Goal: Task Accomplishment & Management: Manage account settings

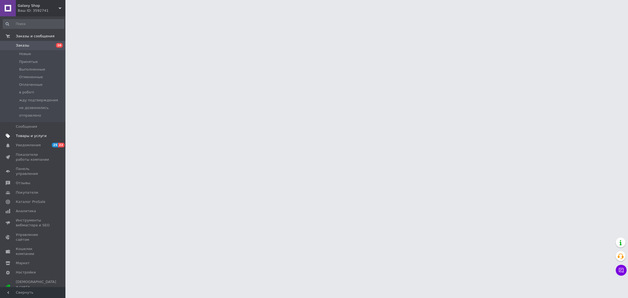
click at [20, 135] on span "Товары и услуги" at bounding box center [31, 136] width 31 height 5
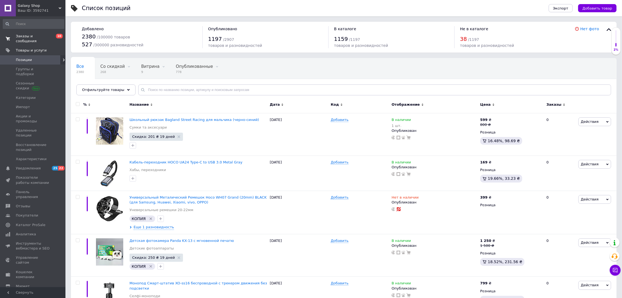
click at [26, 38] on span "Заказы и сообщения" at bounding box center [33, 39] width 35 height 10
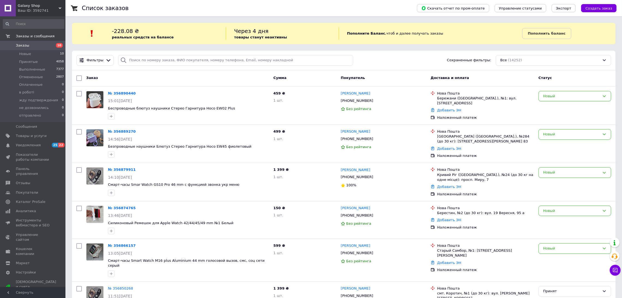
click at [601, 9] on span "Создать заказ" at bounding box center [598, 8] width 27 height 4
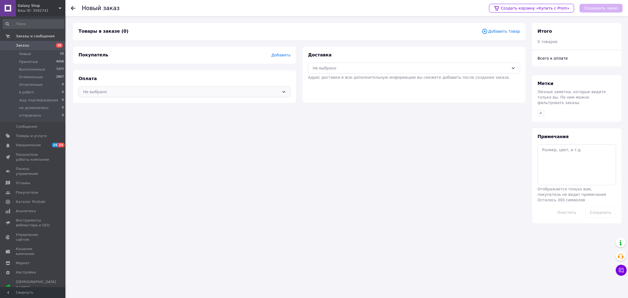
click at [152, 92] on div "Не выбрано" at bounding box center [181, 92] width 196 height 6
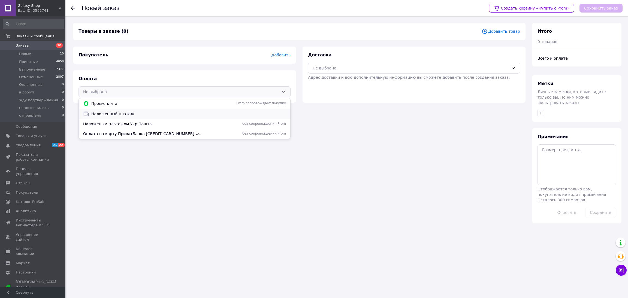
click at [138, 115] on span "Наложенный платеж" at bounding box center [188, 113] width 195 height 5
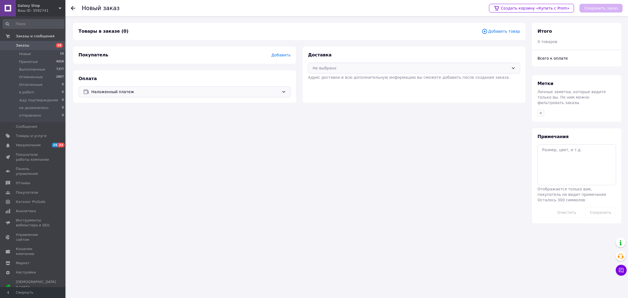
click at [358, 70] on div "Не выбрано" at bounding box center [411, 68] width 196 height 6
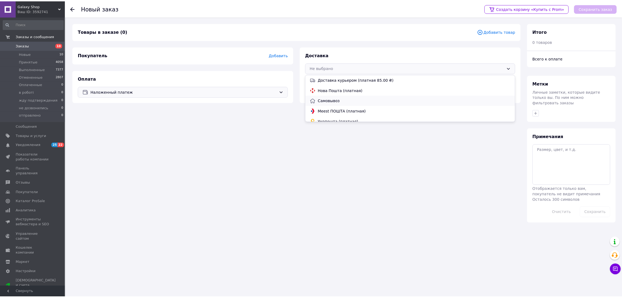
scroll to position [15, 0]
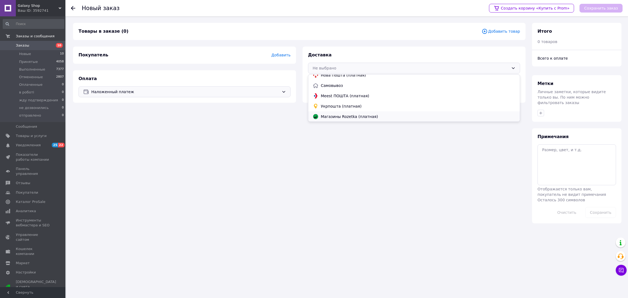
click at [360, 114] on span "Магазины Rozetka (платная)" at bounding box center [418, 116] width 195 height 5
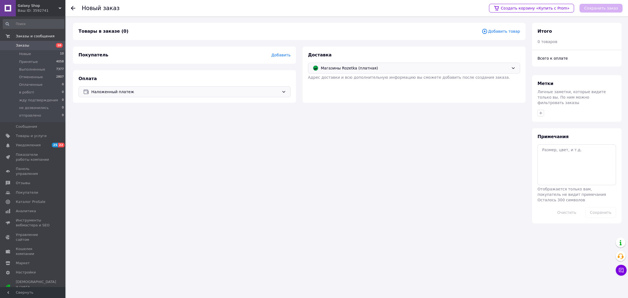
click at [287, 55] on span "Добавить" at bounding box center [281, 55] width 19 height 4
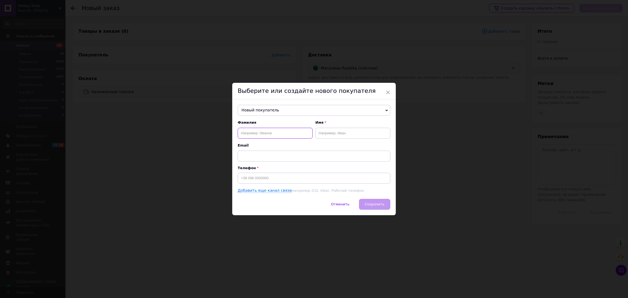
click at [272, 133] on input "text" at bounding box center [275, 133] width 75 height 11
type input "[PERSON_NAME]"
click at [348, 137] on input "text" at bounding box center [352, 133] width 75 height 11
type input "[PERSON_NAME]"
click at [315, 182] on input at bounding box center [314, 178] width 153 height 11
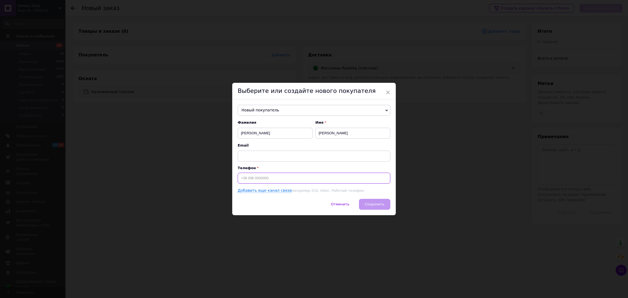
paste input "[PHONE_NUMBER]"
type input "[PHONE_NUMBER]"
click at [373, 203] on span "Сохранить" at bounding box center [375, 204] width 20 height 4
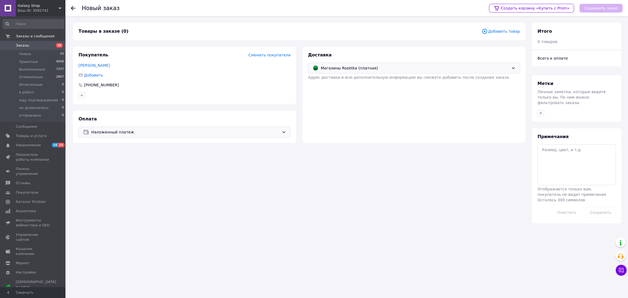
click at [500, 30] on span "Добавить товар" at bounding box center [501, 31] width 38 height 6
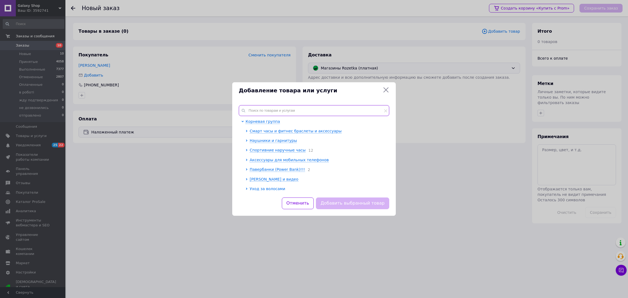
click at [255, 111] on input "text" at bounding box center [314, 110] width 150 height 11
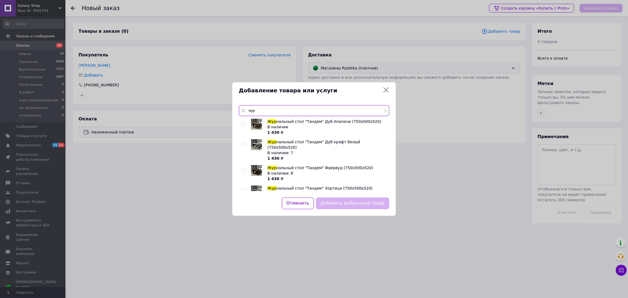
type input "жур"
click at [245, 189] on input "checkbox" at bounding box center [244, 191] width 4 height 4
checkbox input "true"
click at [350, 203] on button "Добавить выбранный товар" at bounding box center [352, 204] width 73 height 12
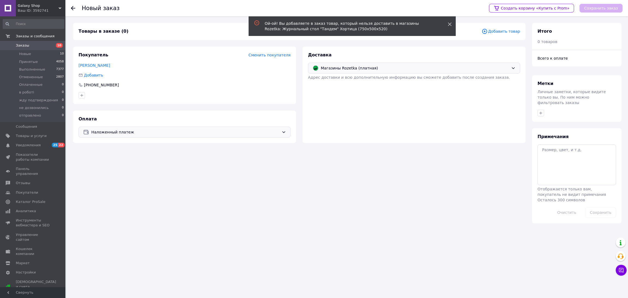
click at [450, 23] on icon at bounding box center [450, 24] width 4 height 4
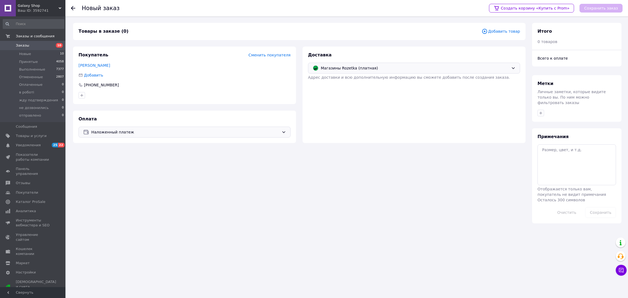
click at [499, 28] on span "Добавить товар" at bounding box center [501, 31] width 38 height 6
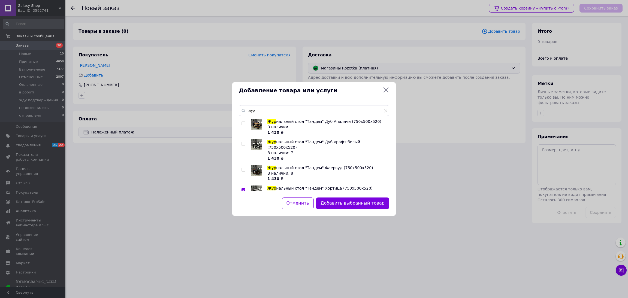
click at [242, 189] on input "checkbox" at bounding box center [244, 191] width 4 height 4
checkbox input "false"
click at [383, 90] on icon at bounding box center [386, 90] width 7 height 7
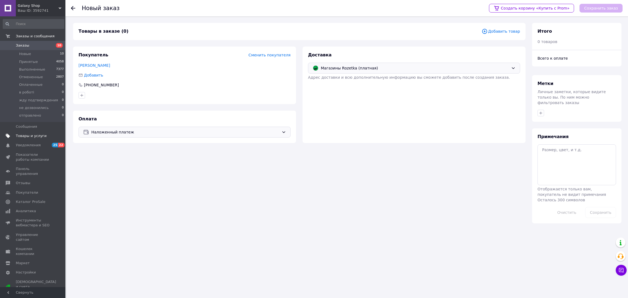
click at [35, 136] on span "Товары и услуги" at bounding box center [31, 136] width 31 height 5
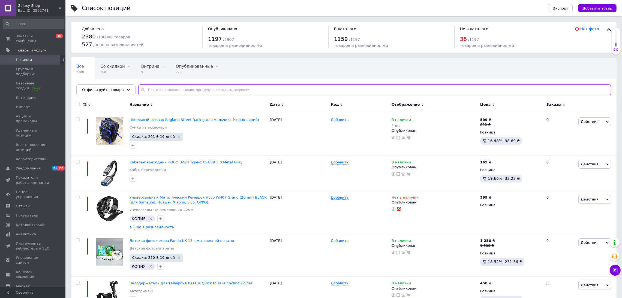
click at [167, 88] on input "text" at bounding box center [374, 90] width 473 height 11
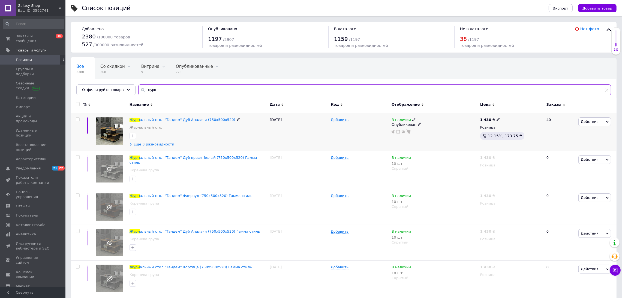
type input "журн"
click at [130, 146] on use at bounding box center [131, 144] width 2 height 2
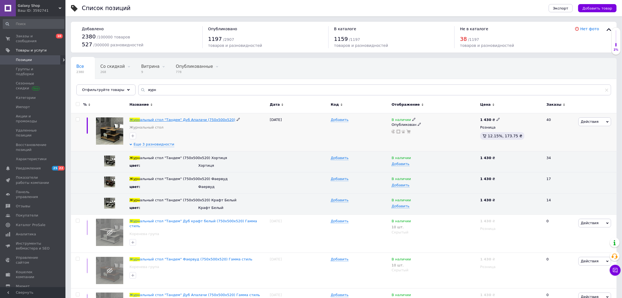
click at [199, 118] on span "альный стол "Тандем" Дуб Апалачи (750x500x520)" at bounding box center [187, 120] width 95 height 4
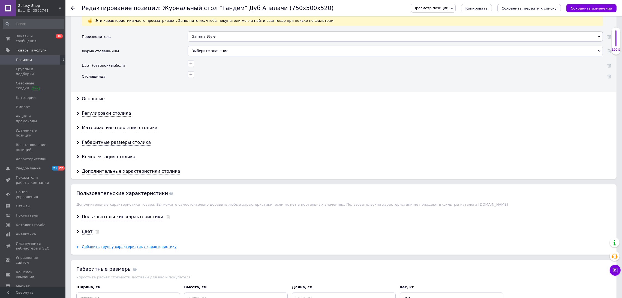
scroll to position [409, 0]
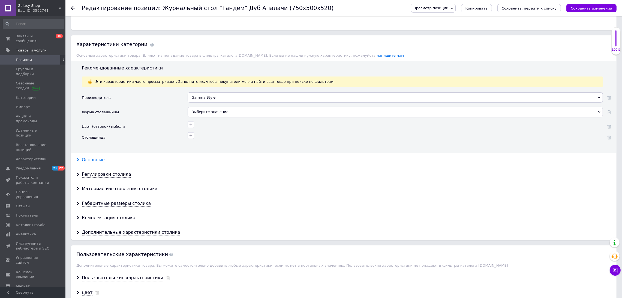
drag, startPoint x: 95, startPoint y: 204, endPoint x: 99, endPoint y: 203, distance: 4.1
click at [94, 163] on div "Основные" at bounding box center [93, 160] width 23 height 6
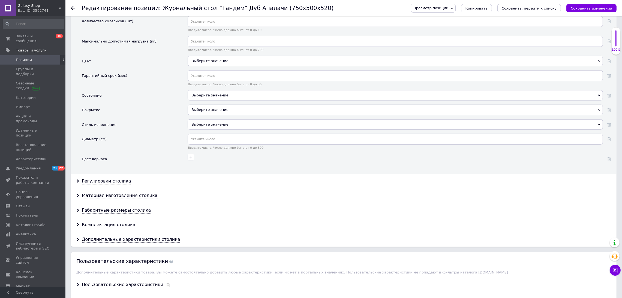
scroll to position [695, 0]
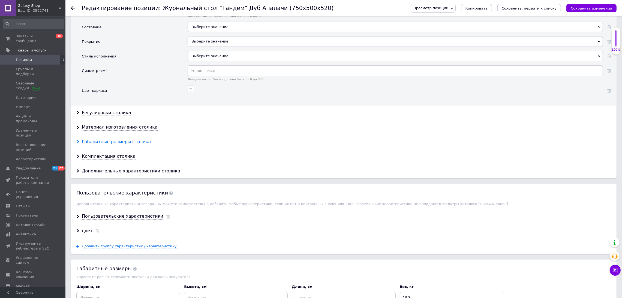
click at [79, 144] on icon at bounding box center [77, 141] width 3 height 3
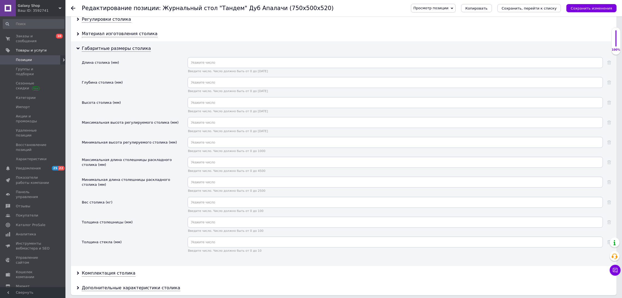
scroll to position [899, 0]
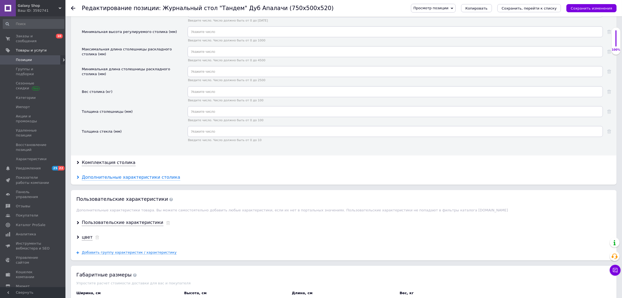
click at [94, 181] on div "Дополнительные характеристики столика" at bounding box center [131, 177] width 98 height 6
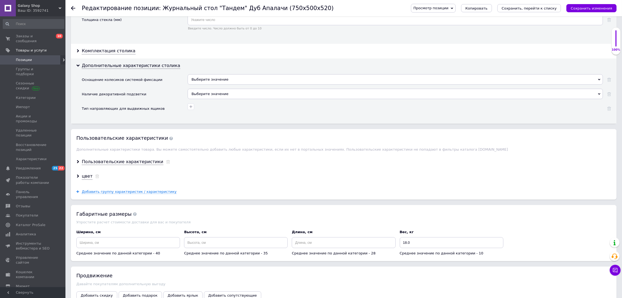
scroll to position [1063, 0]
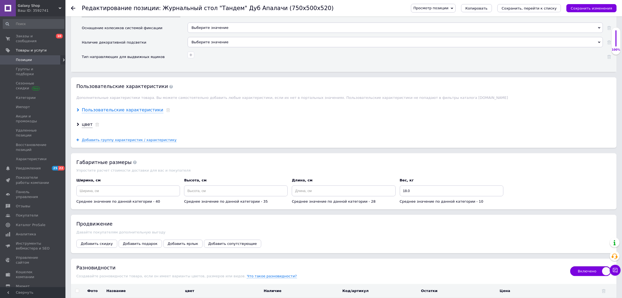
click at [118, 113] on div "Пользовательские характеристики" at bounding box center [123, 110] width 82 height 6
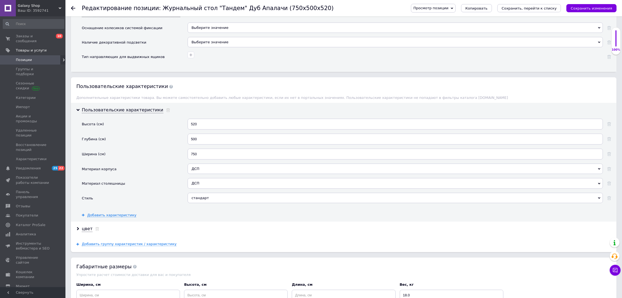
scroll to position [1104, 0]
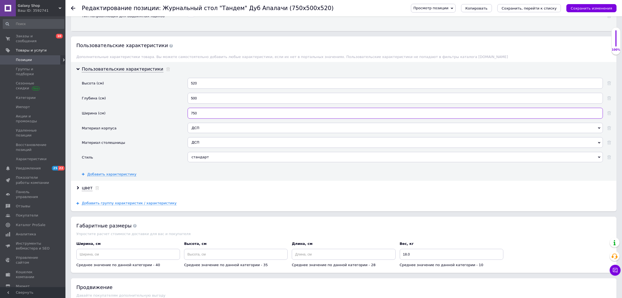
click at [202, 119] on input "750" at bounding box center [395, 113] width 415 height 11
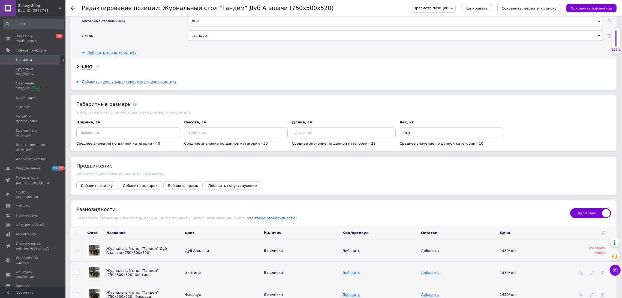
scroll to position [1227, 0]
click at [117, 137] on input at bounding box center [128, 131] width 104 height 11
type input "79"
click at [212, 137] on input at bounding box center [236, 131] width 104 height 11
drag, startPoint x: 210, startPoint y: 181, endPoint x: 187, endPoint y: 184, distance: 22.8
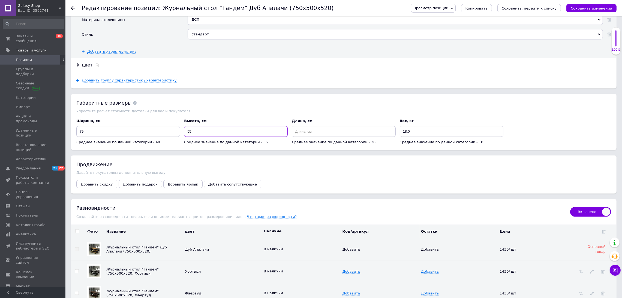
click at [187, 137] on input "55" at bounding box center [236, 131] width 104 height 11
type input "55"
drag, startPoint x: 130, startPoint y: 177, endPoint x: 71, endPoint y: 182, distance: 59.3
click at [71, 150] on div "Габаритные размеры Упростите расчет стоимости доставки для вас и покупателя Шир…" at bounding box center [344, 122] width 546 height 56
type input "55"
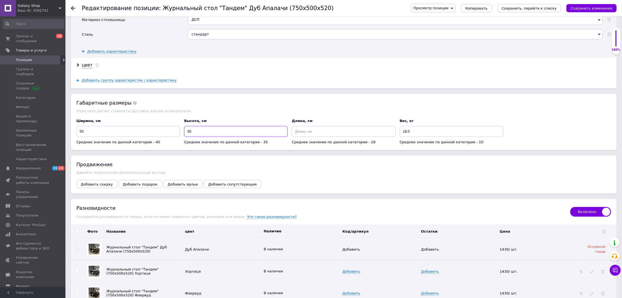
drag, startPoint x: 192, startPoint y: 177, endPoint x: 184, endPoint y: 182, distance: 9.2
click at [184, 137] on input "55" at bounding box center [236, 131] width 104 height 11
type input "10"
click at [306, 137] on input at bounding box center [344, 131] width 104 height 11
type input "79"
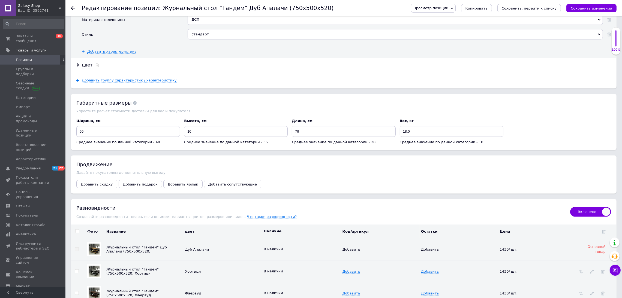
click at [366, 194] on div "Продвижение Давайте покупателям дополнительную выгоду Добавить скидку Добавить …" at bounding box center [344, 175] width 546 height 38
click at [606, 11] on button "Сохранить изменения" at bounding box center [591, 8] width 50 height 8
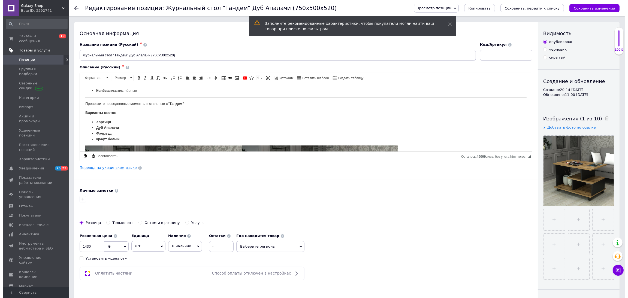
scroll to position [82, 0]
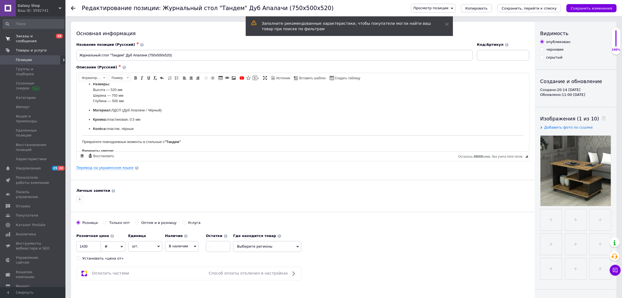
click at [27, 36] on span "Заказы и сообщения" at bounding box center [33, 39] width 35 height 10
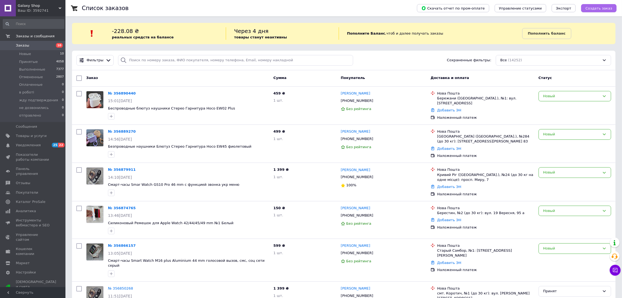
click at [593, 7] on span "Создать заказ" at bounding box center [598, 8] width 27 height 4
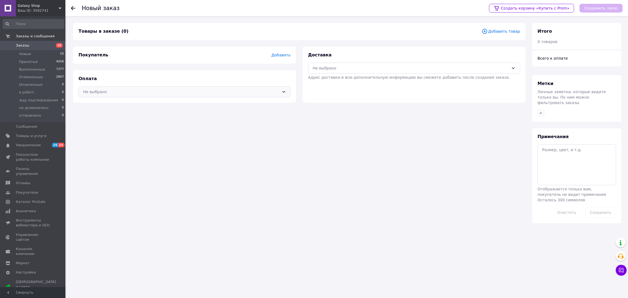
click at [178, 89] on div "Не выбрано" at bounding box center [181, 92] width 196 height 6
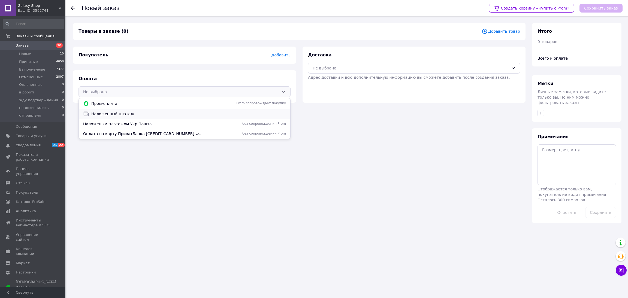
click at [143, 114] on span "Наложенный платеж" at bounding box center [188, 113] width 195 height 5
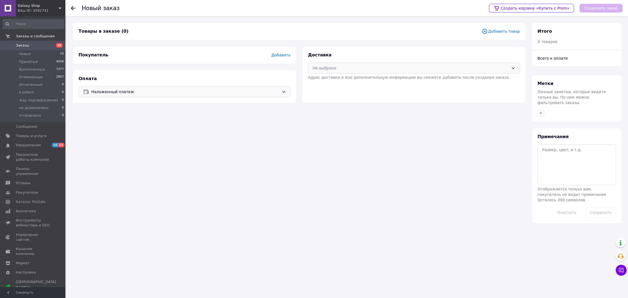
click at [375, 67] on div "Не выбрано" at bounding box center [411, 68] width 196 height 6
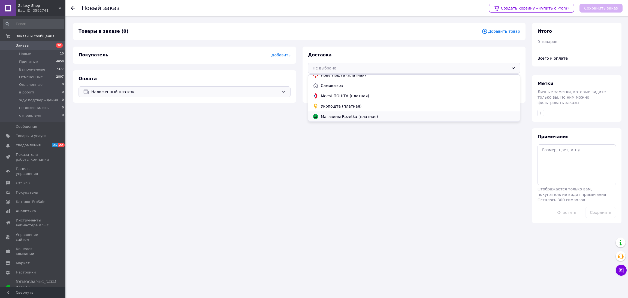
click at [352, 118] on span "Магазины Rozetka (платная)" at bounding box center [418, 116] width 195 height 5
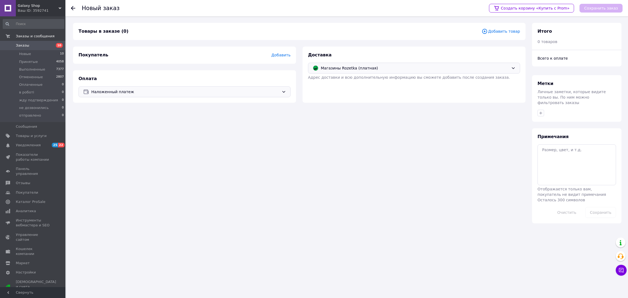
click at [488, 30] on icon at bounding box center [485, 31] width 6 height 6
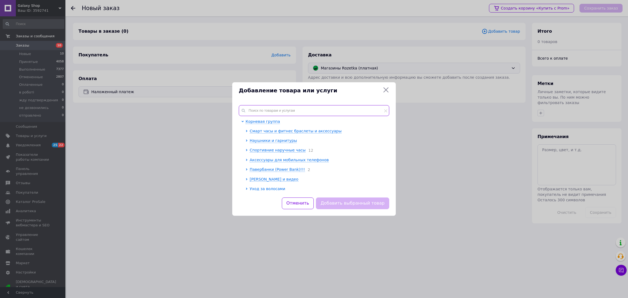
click at [265, 110] on input "text" at bounding box center [314, 110] width 150 height 11
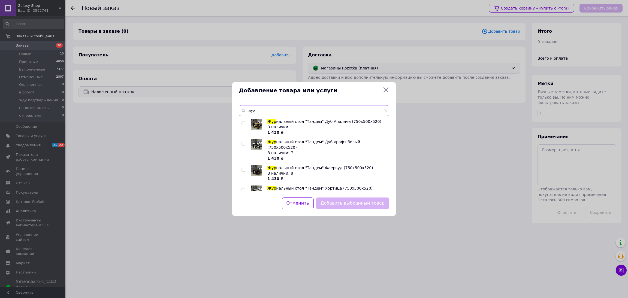
type input "жур"
click at [243, 189] on input "checkbox" at bounding box center [244, 191] width 4 height 4
checkbox input "true"
click at [359, 203] on button "Добавить выбранный товар" at bounding box center [352, 204] width 73 height 12
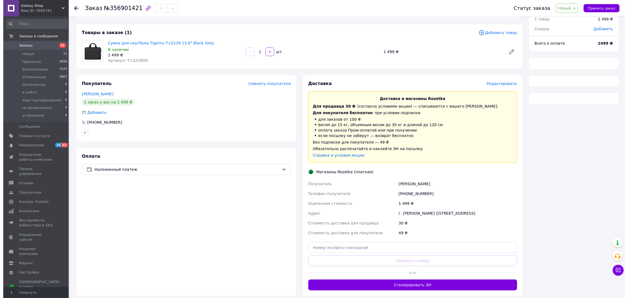
scroll to position [45, 0]
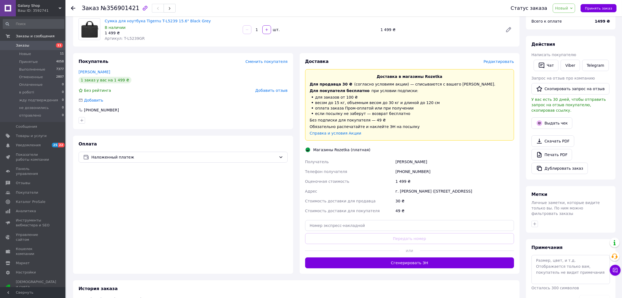
click at [500, 63] on span "Редактировать" at bounding box center [498, 61] width 31 height 4
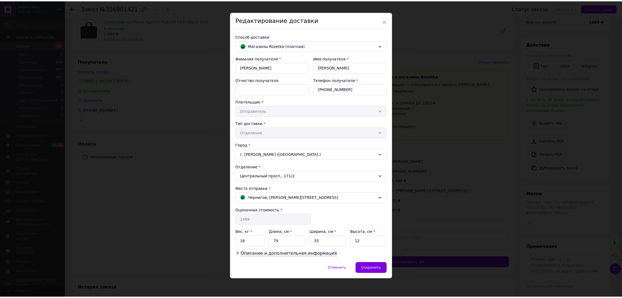
scroll to position [9, 0]
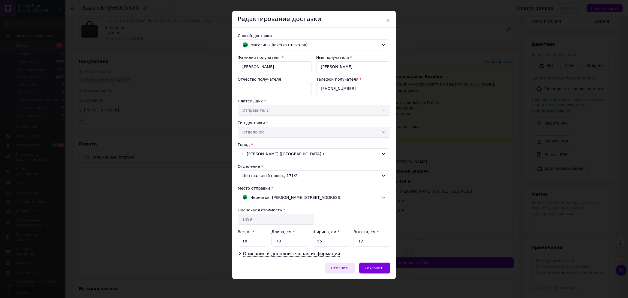
click at [345, 267] on span "Отменить" at bounding box center [340, 268] width 19 height 4
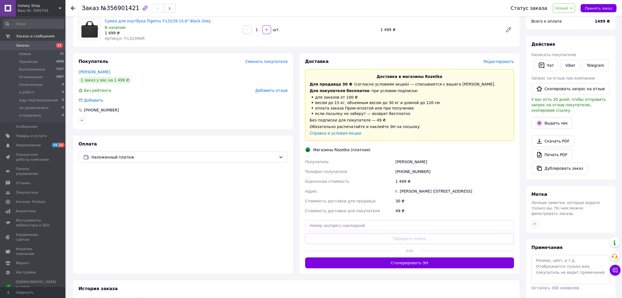
click at [498, 62] on span "Редактировать" at bounding box center [498, 61] width 31 height 4
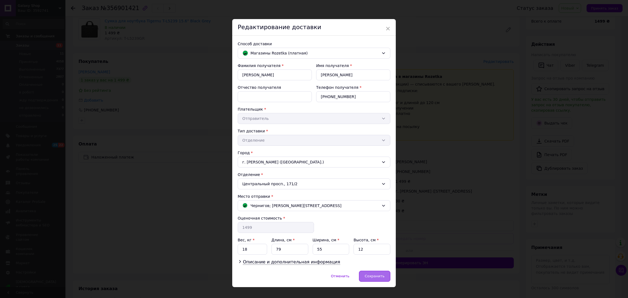
click at [375, 276] on span "Сохранить" at bounding box center [375, 276] width 20 height 4
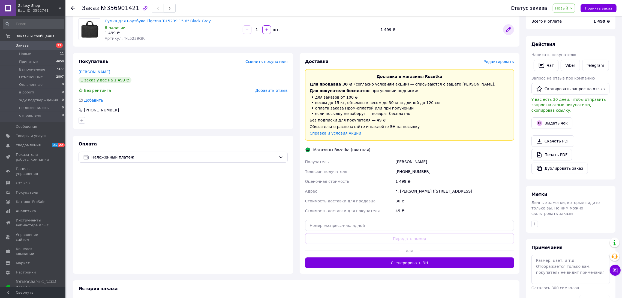
click at [507, 27] on icon at bounding box center [508, 29] width 7 height 7
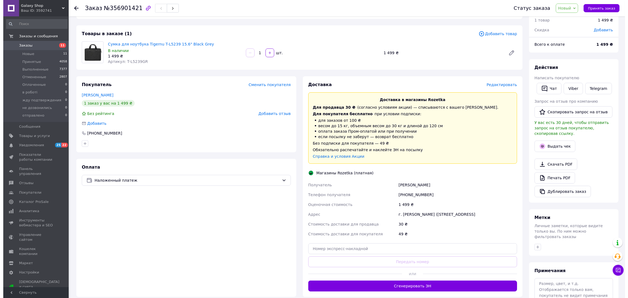
scroll to position [0, 0]
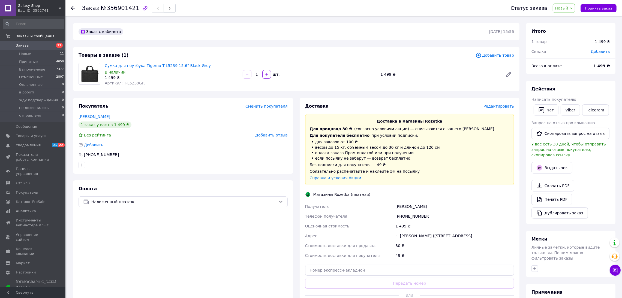
click at [481, 54] on icon at bounding box center [478, 55] width 6 height 6
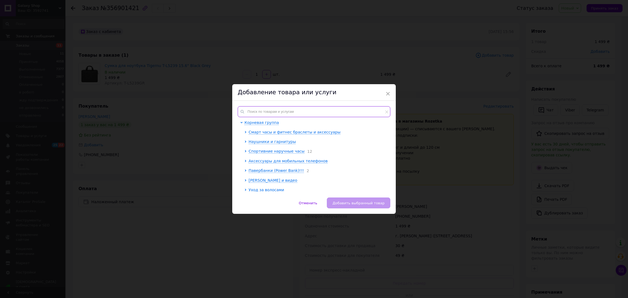
click at [258, 111] on input "text" at bounding box center [314, 111] width 153 height 11
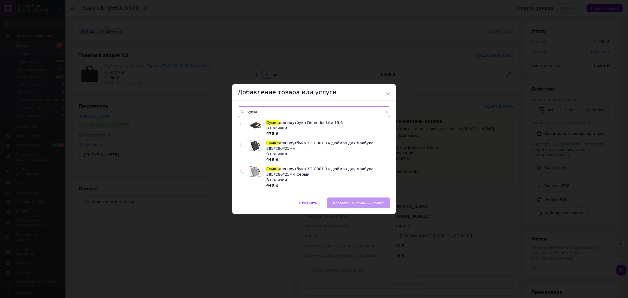
click at [279, 110] on input "сумка" at bounding box center [314, 111] width 153 height 11
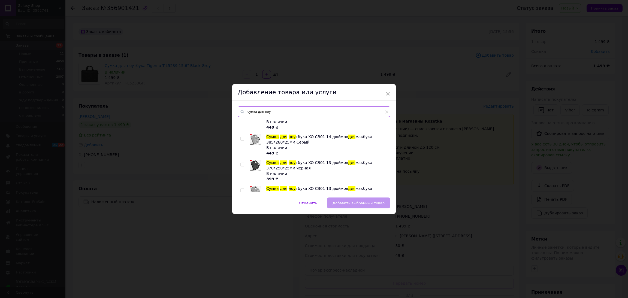
scroll to position [68, 0]
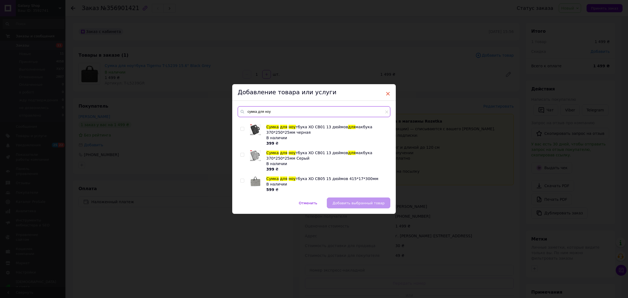
type input "сумка для ноу"
click at [386, 91] on span "×" at bounding box center [388, 93] width 5 height 9
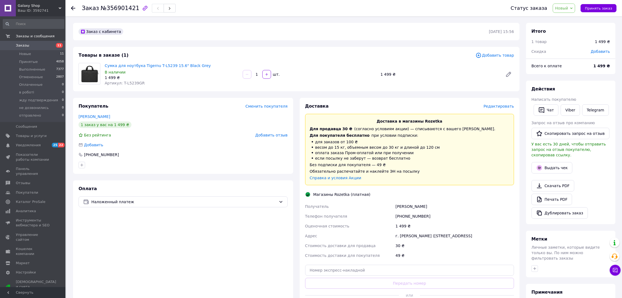
click at [495, 55] on span "Добавить товар" at bounding box center [494, 55] width 38 height 6
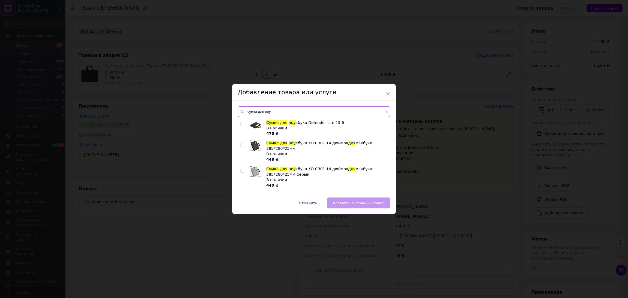
click at [261, 113] on input "сумка для ноу" at bounding box center [314, 111] width 153 height 11
drag, startPoint x: 279, startPoint y: 112, endPoint x: 234, endPoint y: 110, distance: 44.5
click at [234, 110] on div "сумка для ноу Сумка для ноу тбука Defender Lite 15.6 В наличии 470 ₴ Сумка для …" at bounding box center [314, 149] width 164 height 97
paste input "Сумка для ноутбука Tigernu T-L5239 15.6" Black Grey"
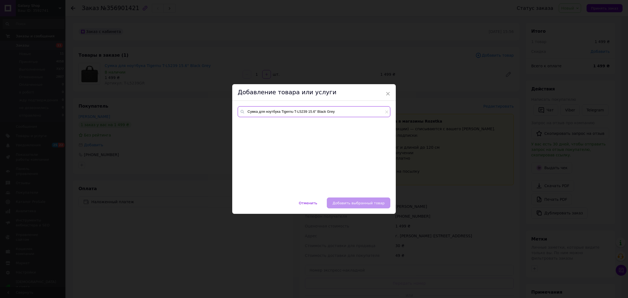
drag, startPoint x: 280, startPoint y: 114, endPoint x: 246, endPoint y: 113, distance: 34.4
click at [246, 113] on input "Сумка для ноутбука Tigernu T-L5239 15.6" Black Grey" at bounding box center [314, 111] width 153 height 11
click at [306, 110] on input "Tigernu T-L5239 15.6" Black Grey" at bounding box center [314, 111] width 153 height 11
type input "Tigernu T-L5239 15.6" Black Grey"
click at [386, 113] on icon at bounding box center [387, 112] width 3 height 3
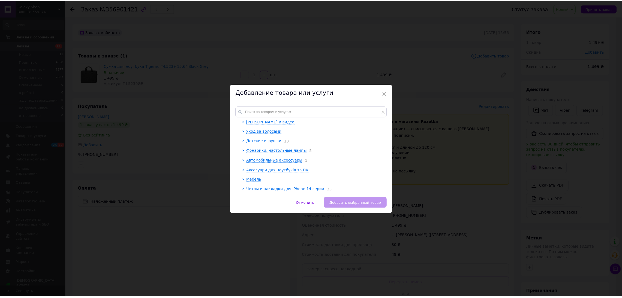
scroll to position [110, 0]
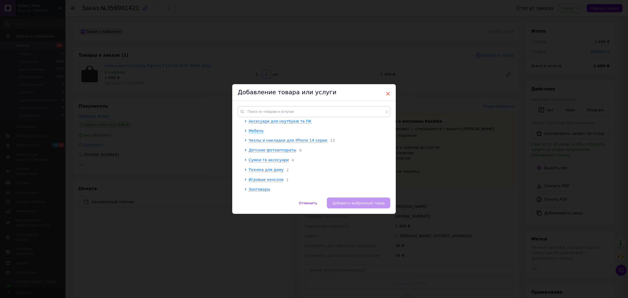
click at [386, 91] on span "×" at bounding box center [388, 93] width 5 height 9
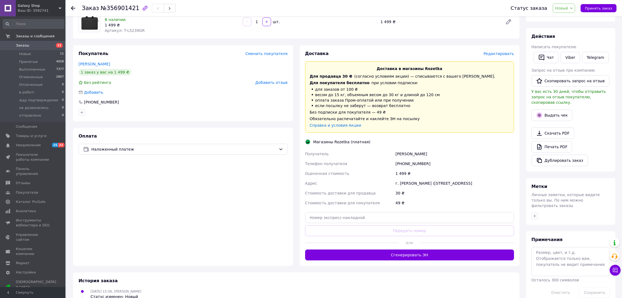
scroll to position [0, 0]
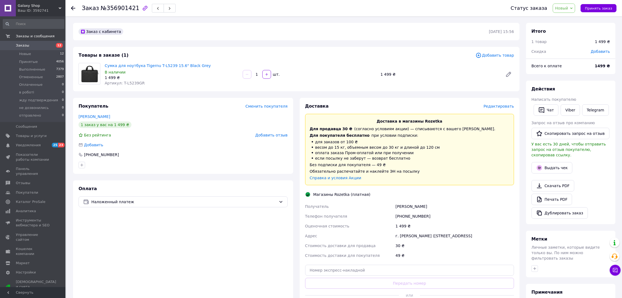
scroll to position [82, 0]
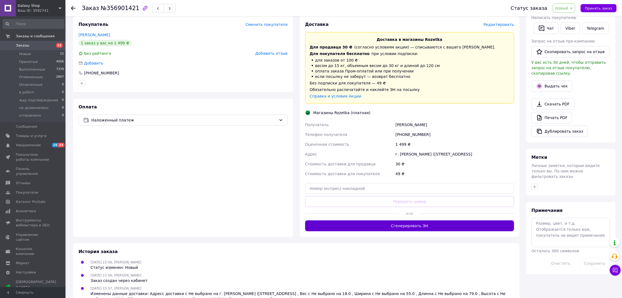
click at [426, 227] on button "Сгенерировать ЭН" at bounding box center [409, 226] width 209 height 11
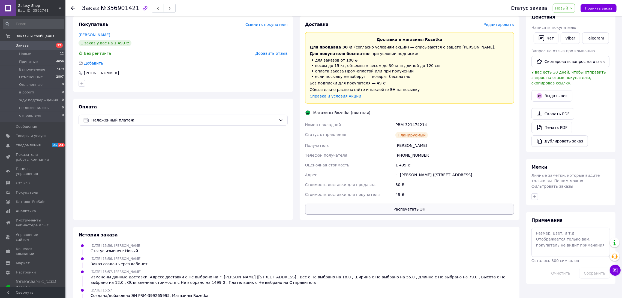
click at [422, 211] on button "Распечатать ЭН" at bounding box center [409, 209] width 209 height 11
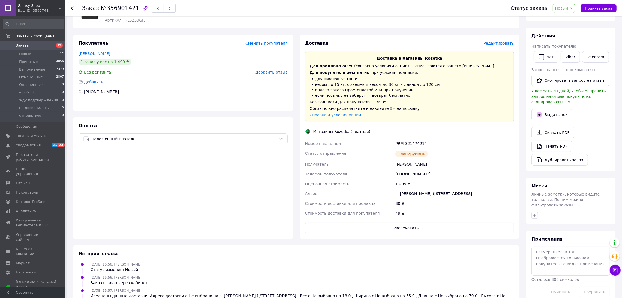
scroll to position [0, 0]
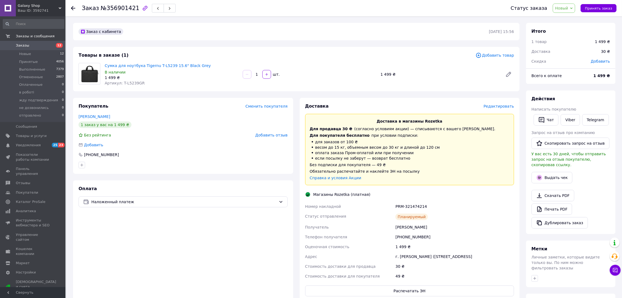
click at [18, 46] on span "Заказы" at bounding box center [22, 45] width 13 height 5
